Goal: Book appointment/travel/reservation

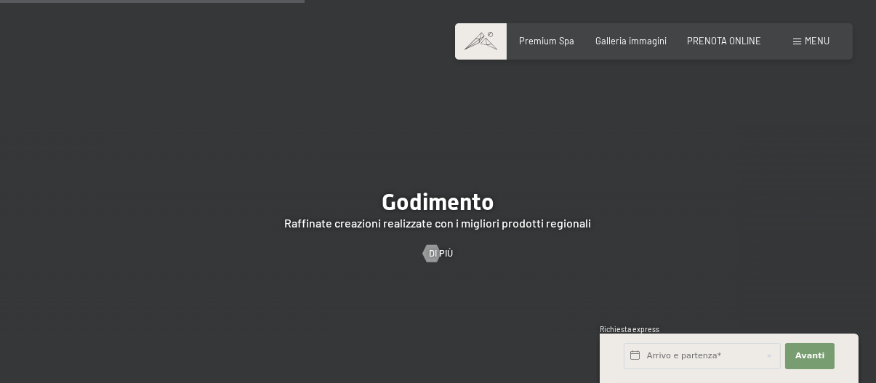
scroll to position [2037, 0]
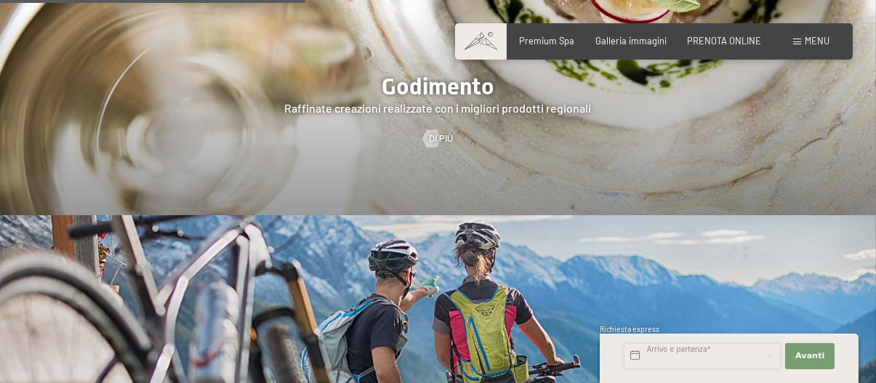
click at [674, 354] on input "text" at bounding box center [702, 356] width 157 height 26
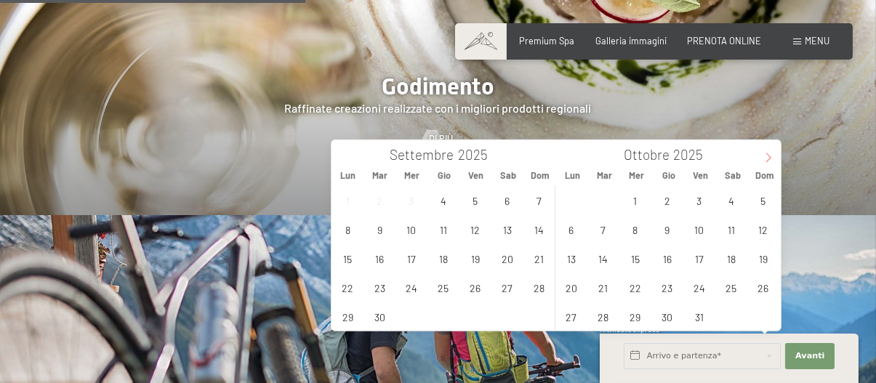
click at [768, 161] on icon at bounding box center [769, 158] width 10 height 10
click at [763, 159] on span at bounding box center [768, 152] width 25 height 25
click at [568, 228] on span "8" at bounding box center [571, 229] width 28 height 28
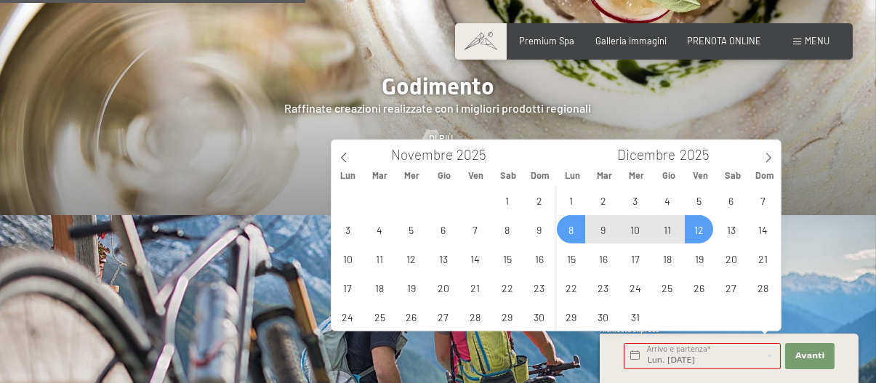
click at [699, 231] on span "12" at bounding box center [699, 229] width 28 height 28
type input "Lun. 08/12/2025 - Ven. 12/12/2025"
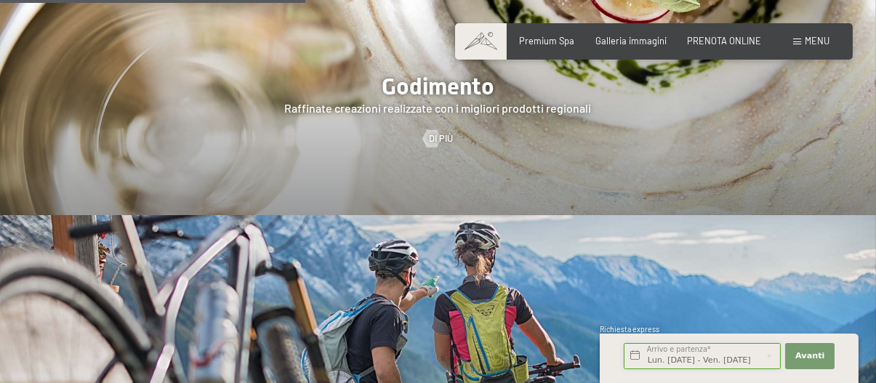
scroll to position [0, 15]
click at [813, 358] on span "Avanti" at bounding box center [810, 357] width 29 height 12
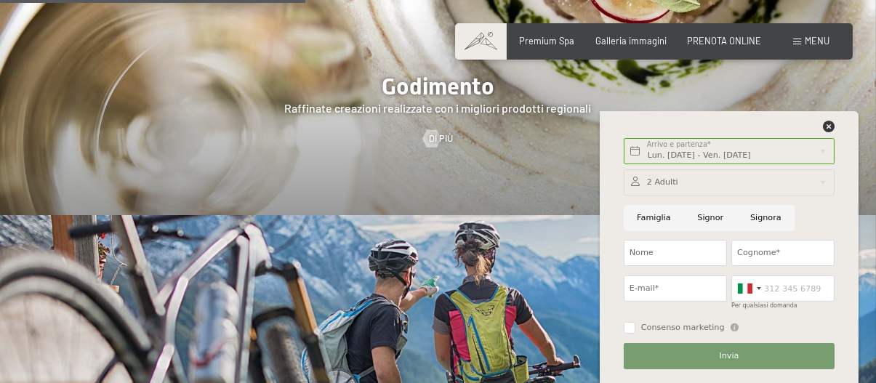
scroll to position [0, 0]
click at [652, 253] on input "Nome" at bounding box center [675, 253] width 103 height 26
type input "Gabriella"
type input "Capacchione"
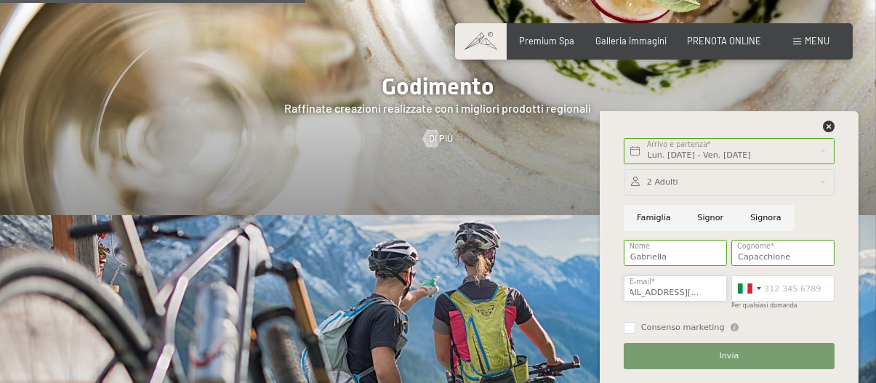
scroll to position [0, 20]
type input "gabriellacapacchione@libero.it"
click at [768, 289] on input "Per qualsiasi domanda" at bounding box center [783, 289] width 103 height 26
type input "3477784339"
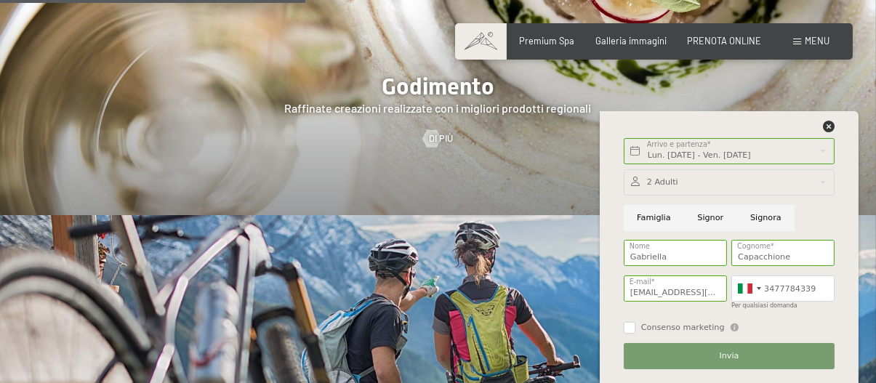
click at [627, 330] on input "Consenso marketing" at bounding box center [630, 328] width 12 height 12
checkbox input "true"
click at [655, 183] on div at bounding box center [729, 182] width 211 height 26
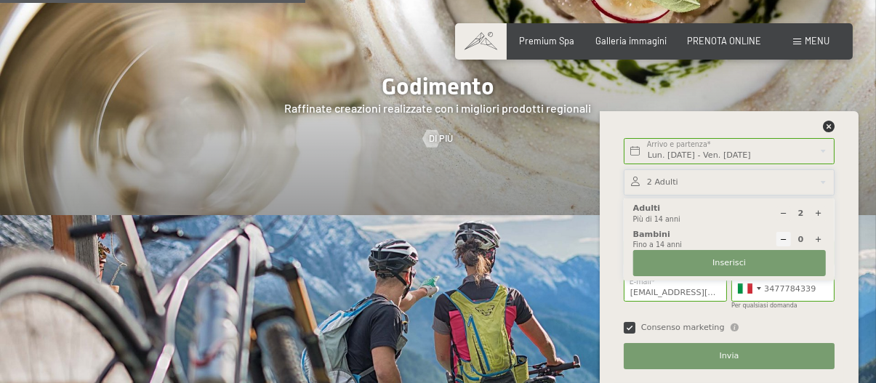
click at [780, 214] on icon at bounding box center [784, 213] width 8 height 8
type input "1"
click at [739, 265] on span "Inserisci" at bounding box center [729, 263] width 33 height 12
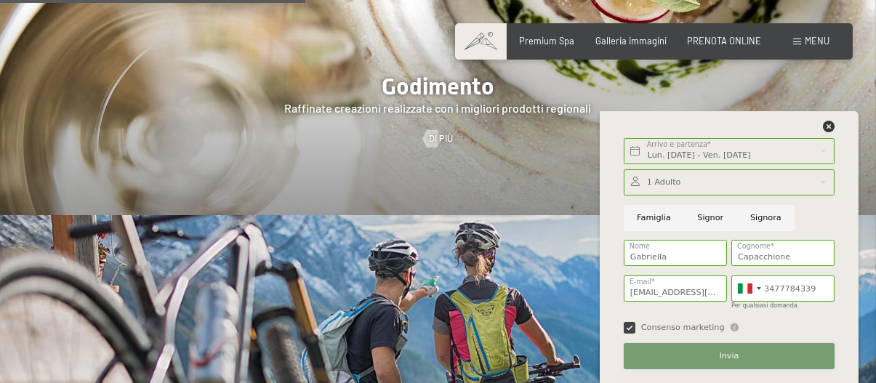
click at [730, 359] on span "Invia" at bounding box center [730, 357] width 20 height 12
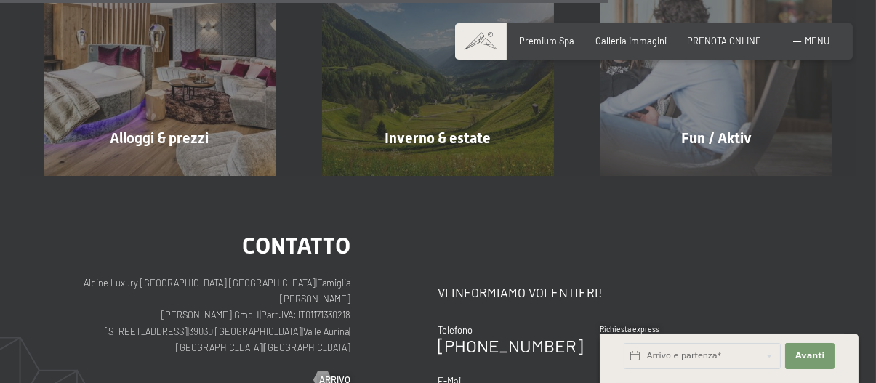
scroll to position [726, 0]
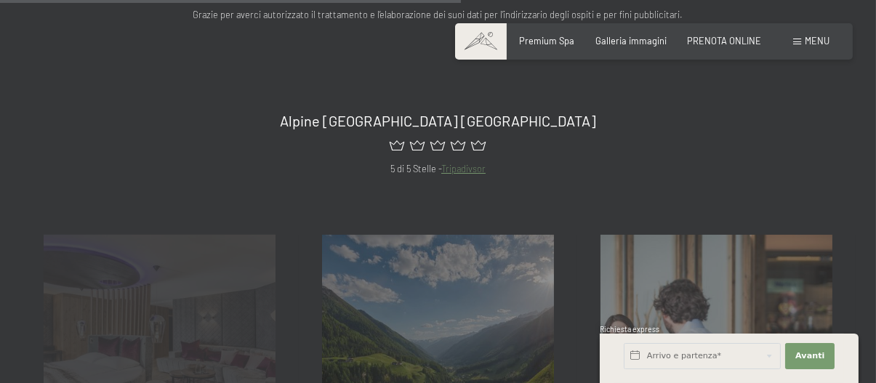
click at [215, 301] on div "Alloggi & prezzi mostra altro" at bounding box center [159, 351] width 279 height 232
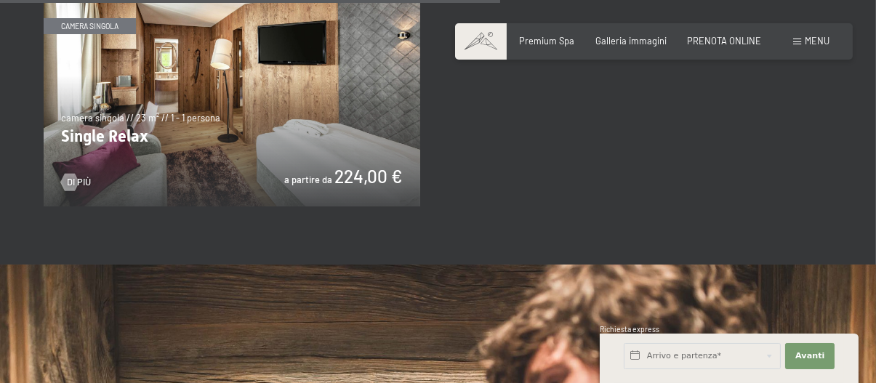
scroll to position [2037, 0]
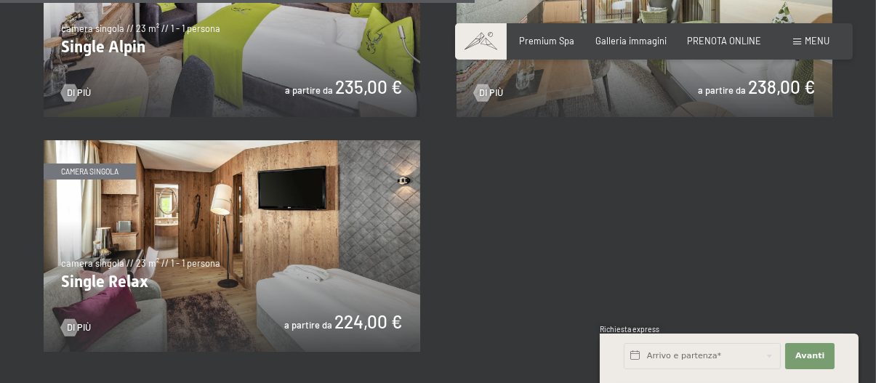
click at [220, 222] on img at bounding box center [232, 246] width 377 height 212
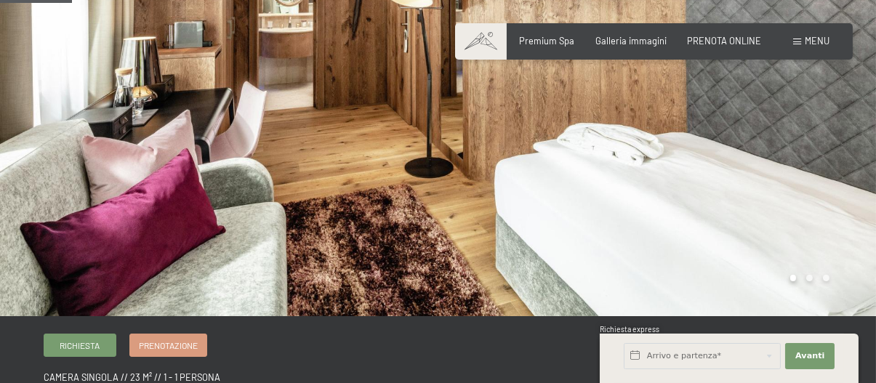
scroll to position [145, 0]
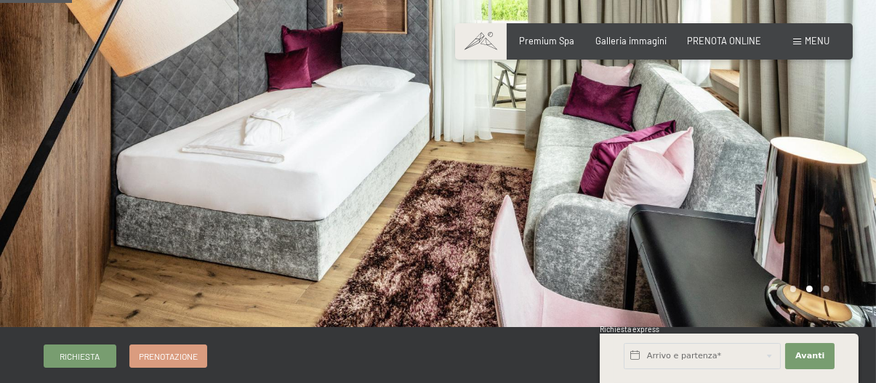
click at [827, 157] on div at bounding box center [658, 91] width 439 height 473
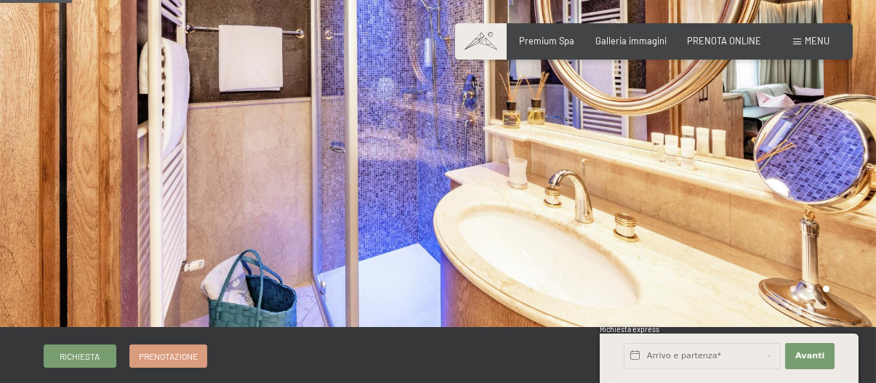
click at [827, 157] on div at bounding box center [658, 91] width 439 height 473
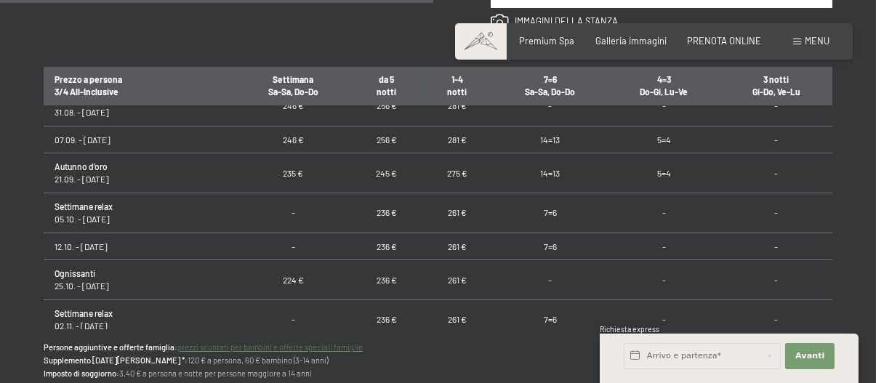
scroll to position [0, 0]
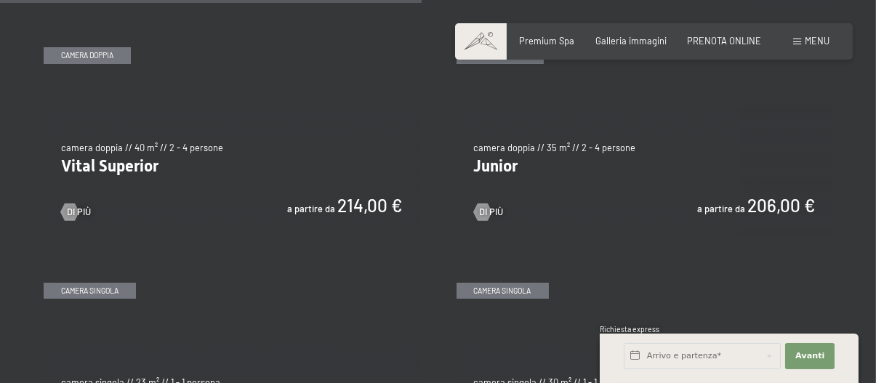
scroll to position [1818, 0]
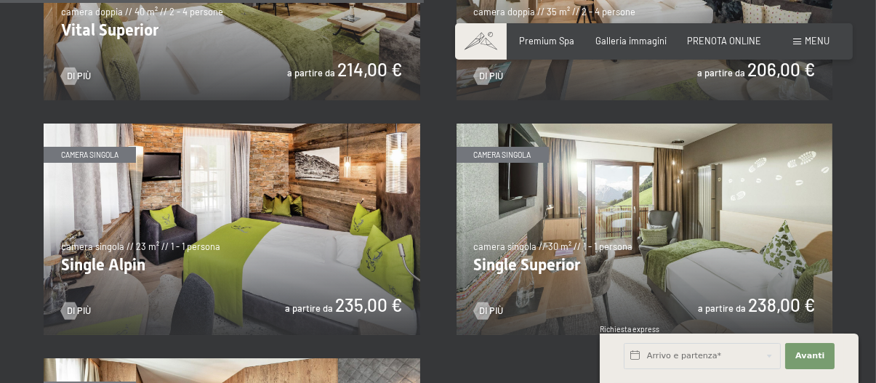
click at [268, 260] on img at bounding box center [232, 230] width 377 height 212
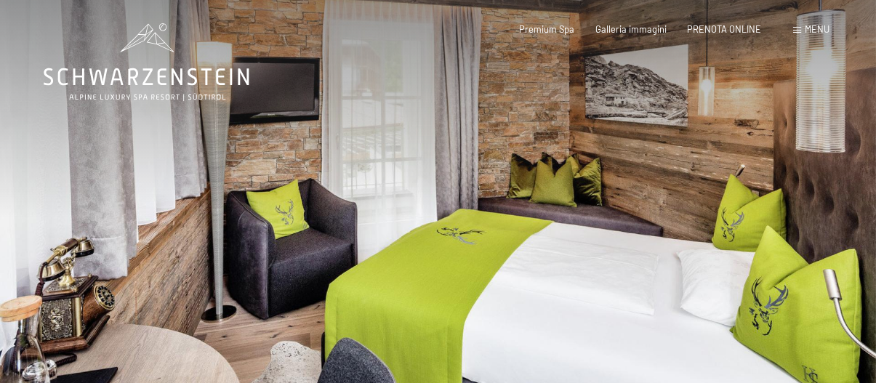
drag, startPoint x: 524, startPoint y: 225, endPoint x: 478, endPoint y: 220, distance: 46.2
click at [478, 220] on div at bounding box center [658, 236] width 439 height 473
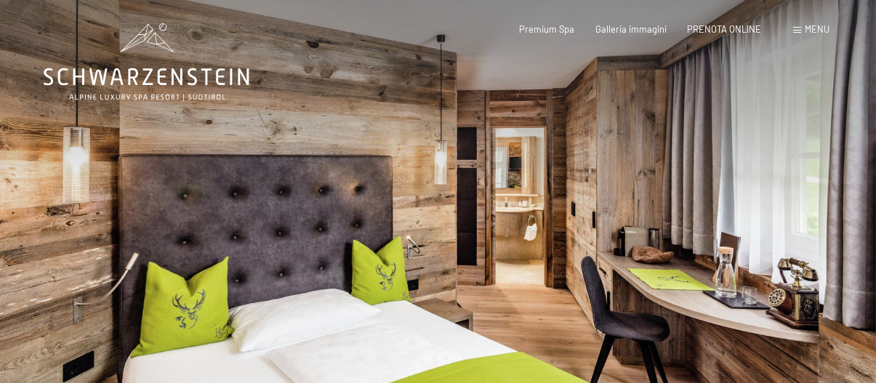
click at [590, 236] on div at bounding box center [658, 236] width 439 height 473
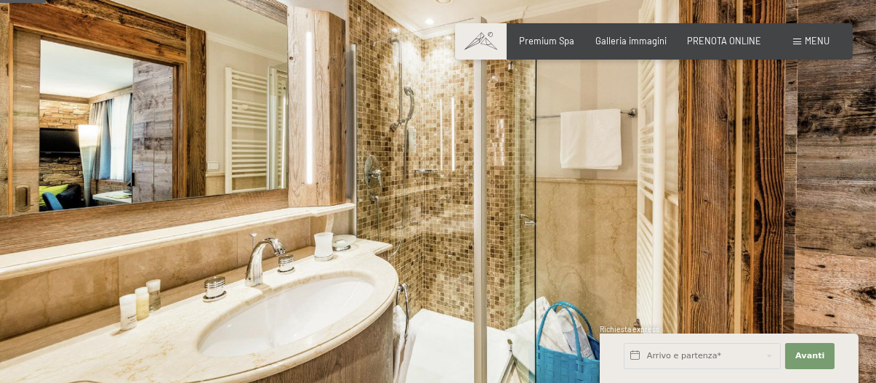
scroll to position [145, 0]
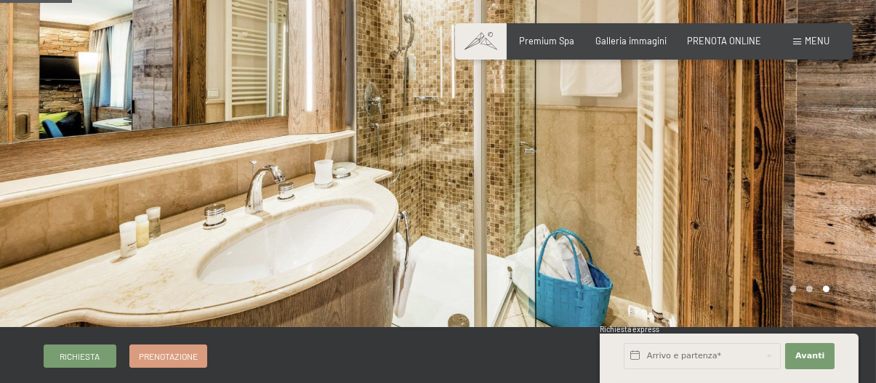
click at [748, 191] on div at bounding box center [658, 91] width 439 height 473
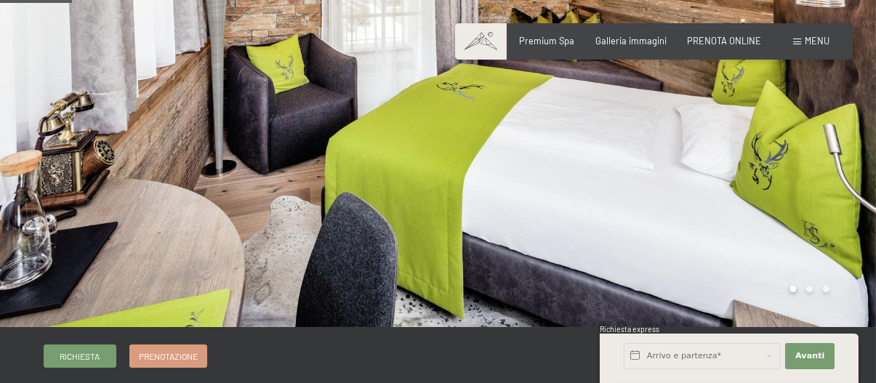
click at [646, 190] on div at bounding box center [658, 91] width 439 height 473
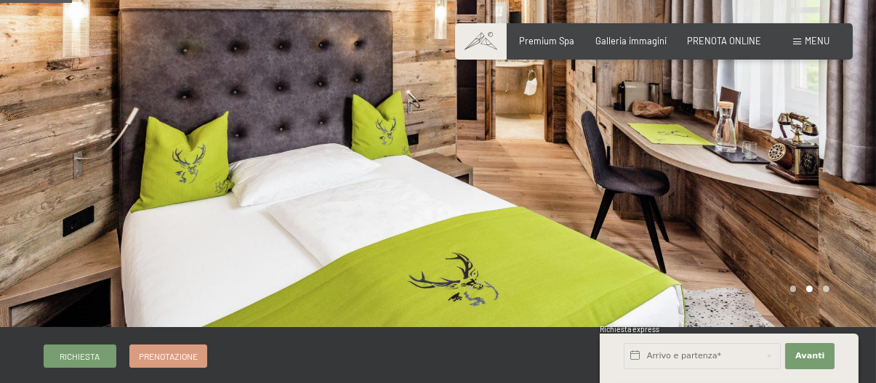
click at [675, 195] on div at bounding box center [658, 91] width 439 height 473
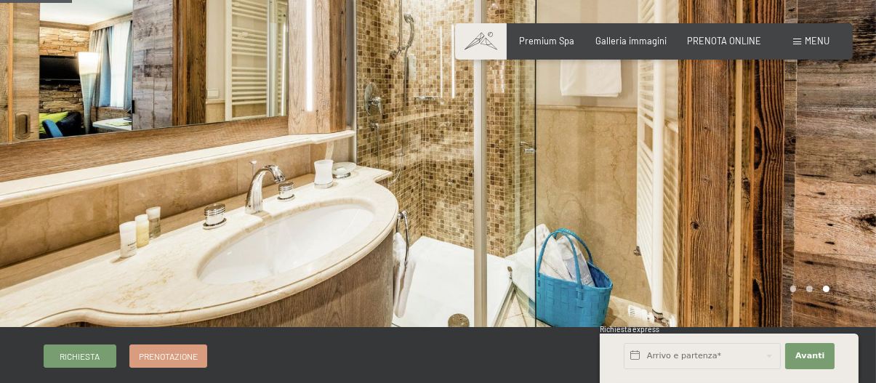
click at [327, 144] on div at bounding box center [219, 91] width 439 height 473
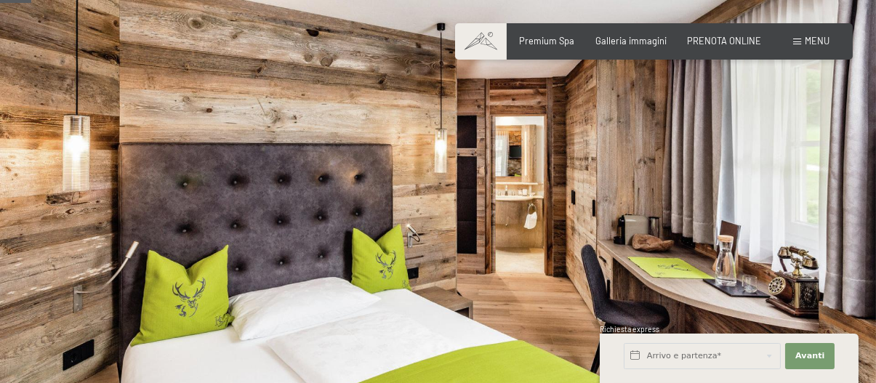
scroll to position [0, 0]
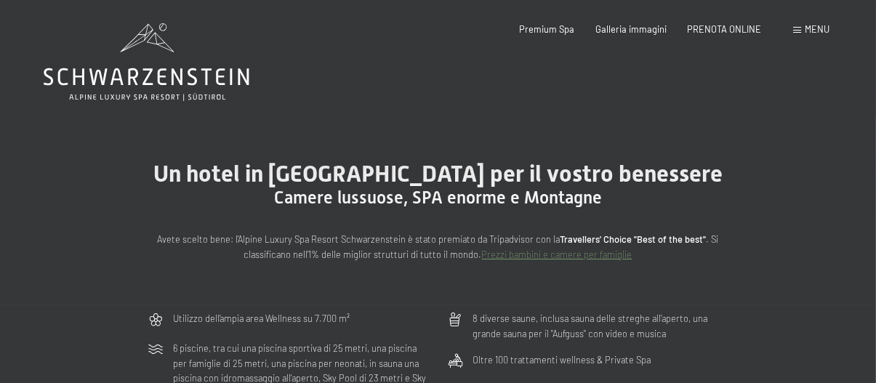
click at [547, 255] on link "Prezzi bambini e camere per famiglie" at bounding box center [557, 255] width 151 height 12
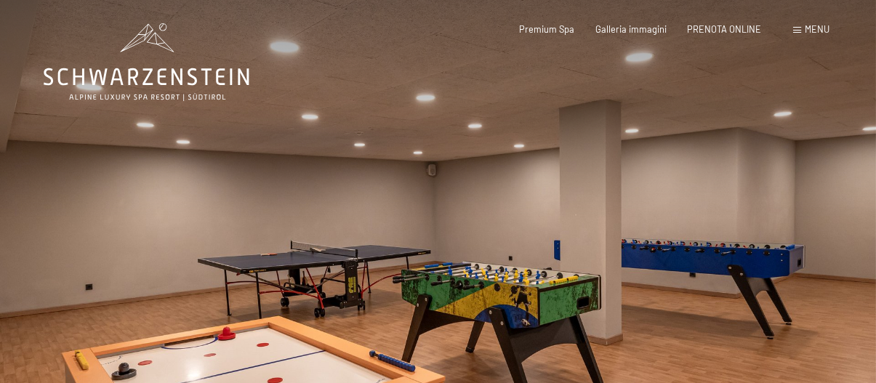
click at [642, 232] on div at bounding box center [658, 236] width 439 height 473
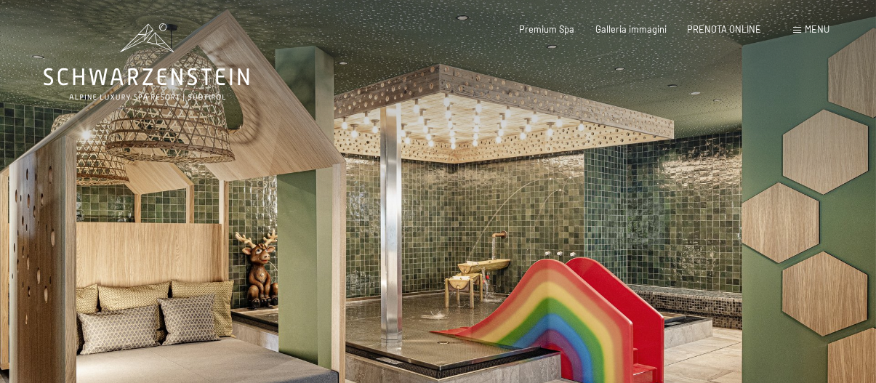
click at [642, 232] on div at bounding box center [658, 236] width 439 height 473
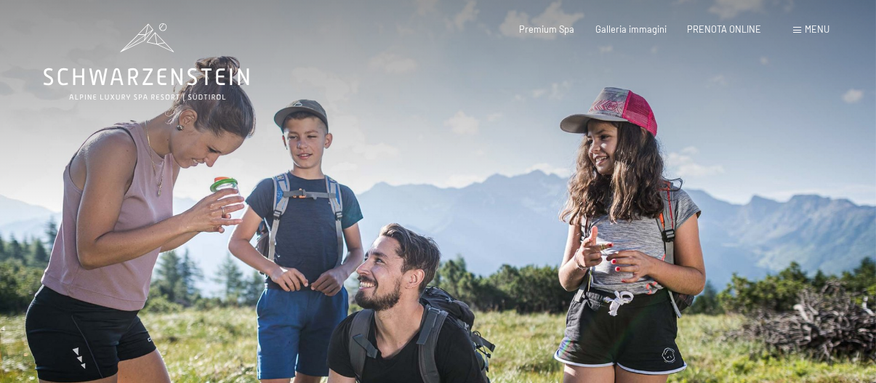
click at [670, 231] on div at bounding box center [658, 236] width 439 height 473
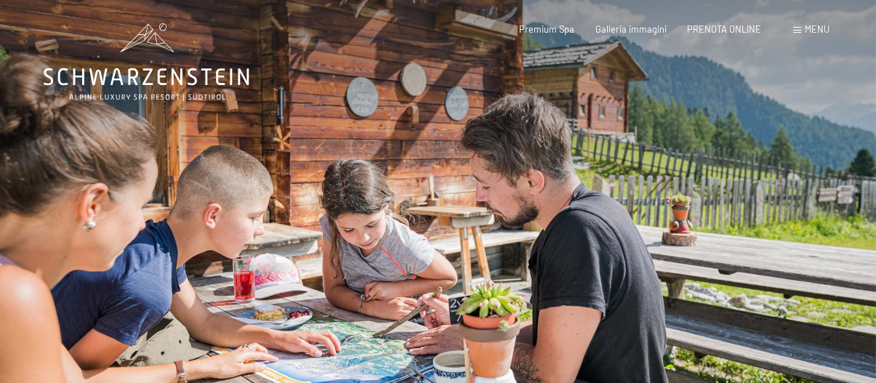
click at [752, 233] on div at bounding box center [658, 236] width 439 height 473
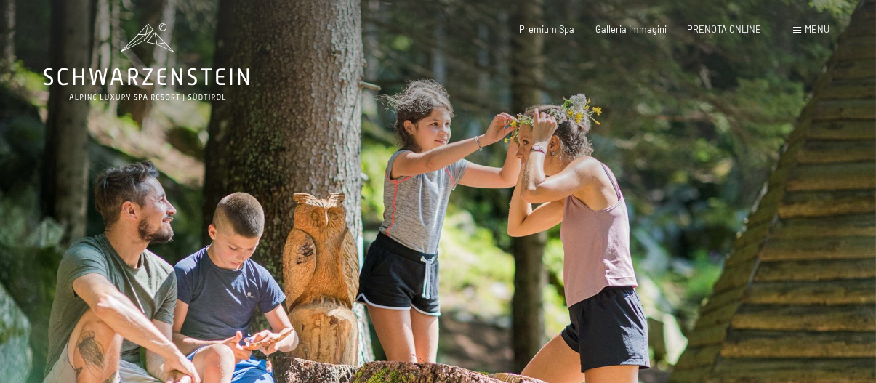
click at [754, 234] on div at bounding box center [658, 236] width 439 height 473
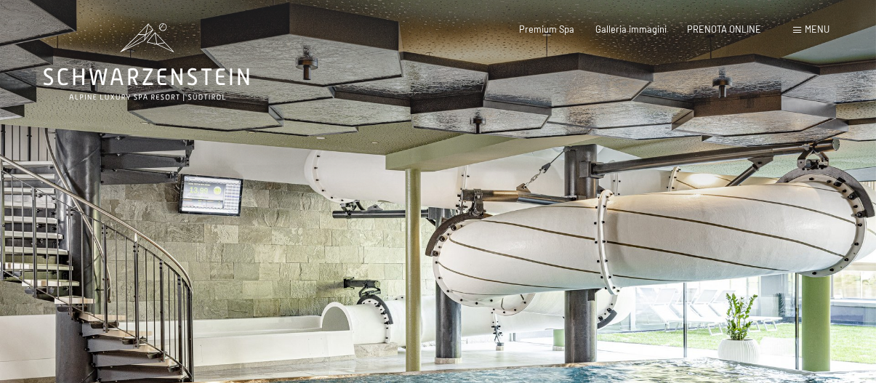
click at [754, 234] on div at bounding box center [658, 236] width 439 height 473
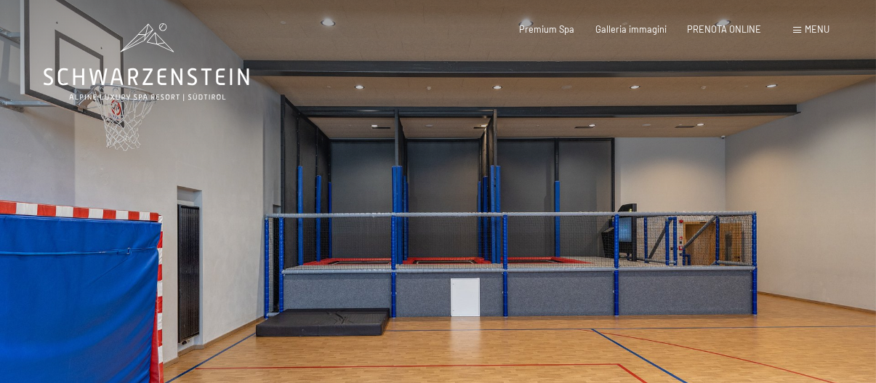
click at [754, 234] on div at bounding box center [658, 236] width 439 height 473
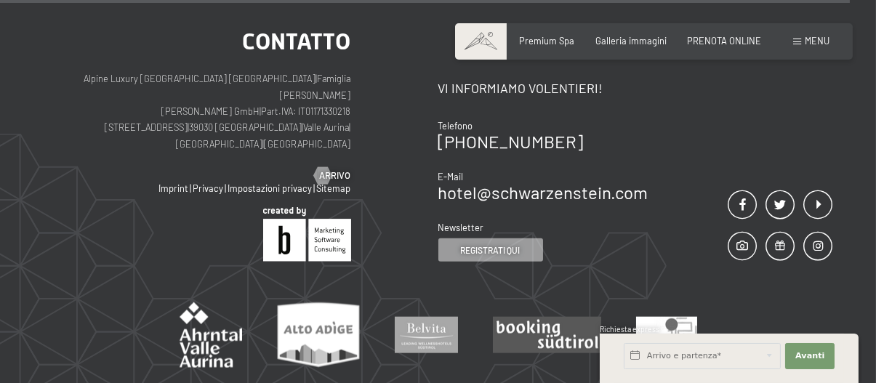
scroll to position [3710, 0]
